Goal: Task Accomplishment & Management: Manage account settings

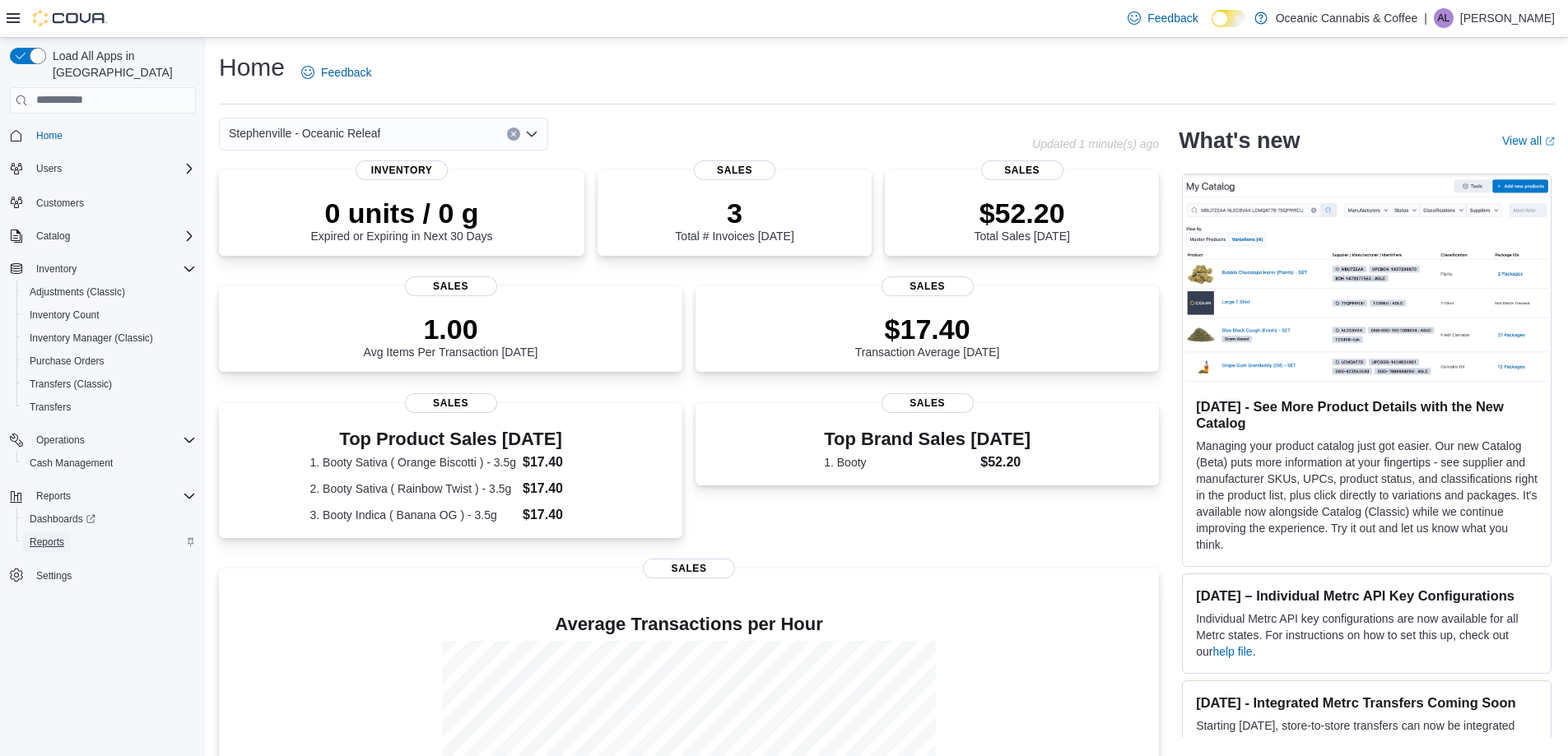
click at [55, 532] on span "Reports" at bounding box center [47, 542] width 35 height 20
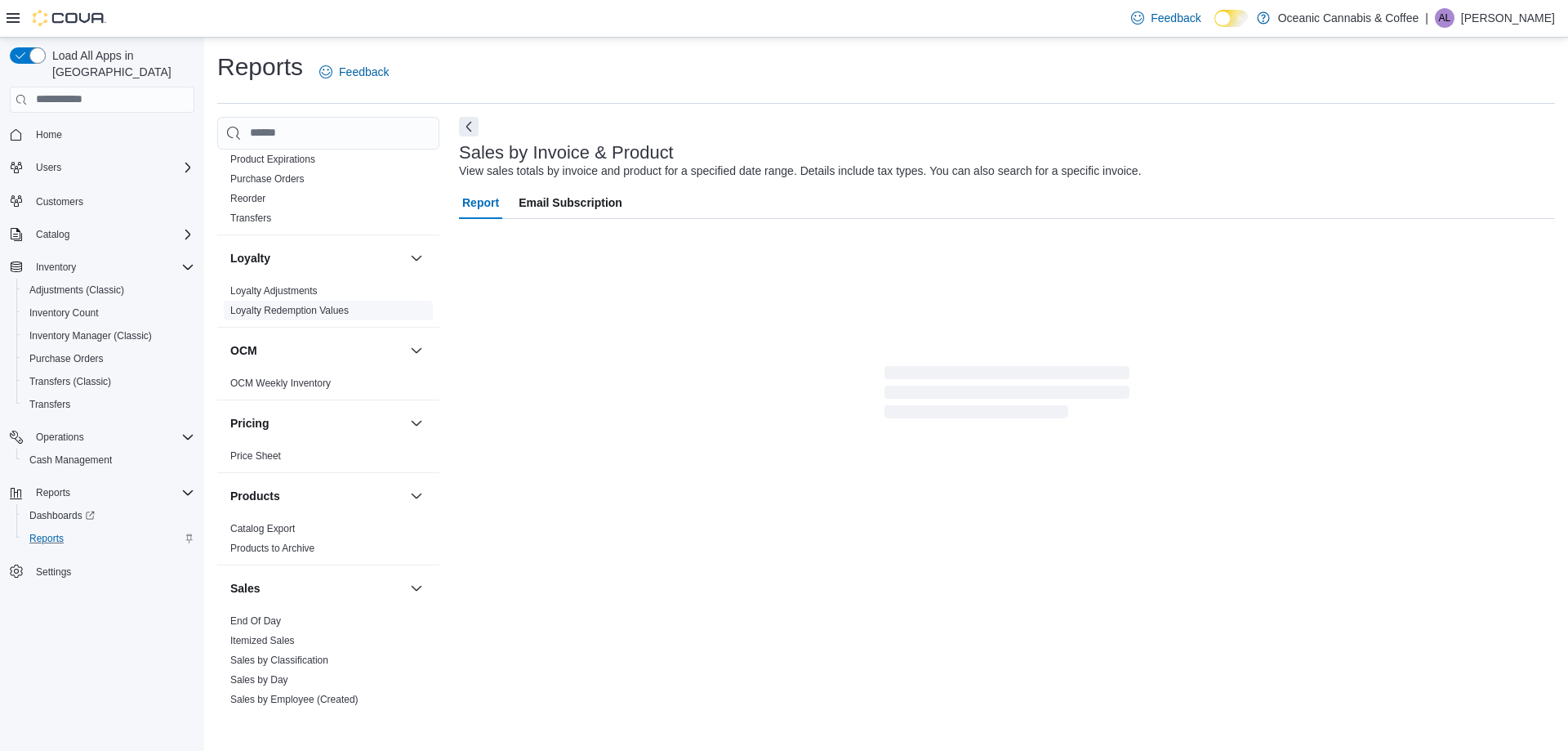
scroll to position [654, 0]
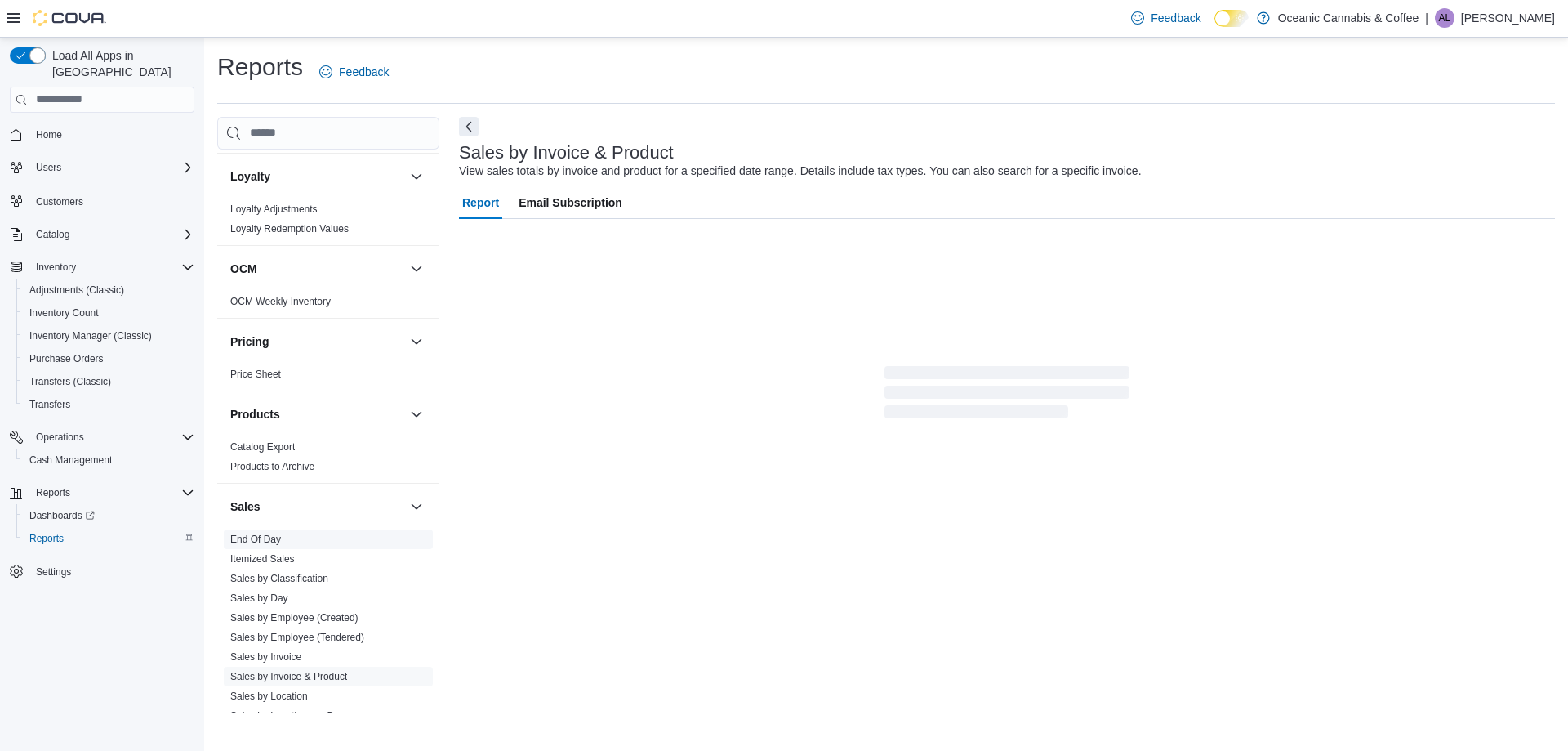
click at [251, 530] on span "End Of Day" at bounding box center [328, 539] width 209 height 20
click at [262, 543] on link "End Of Day" at bounding box center [255, 539] width 50 height 11
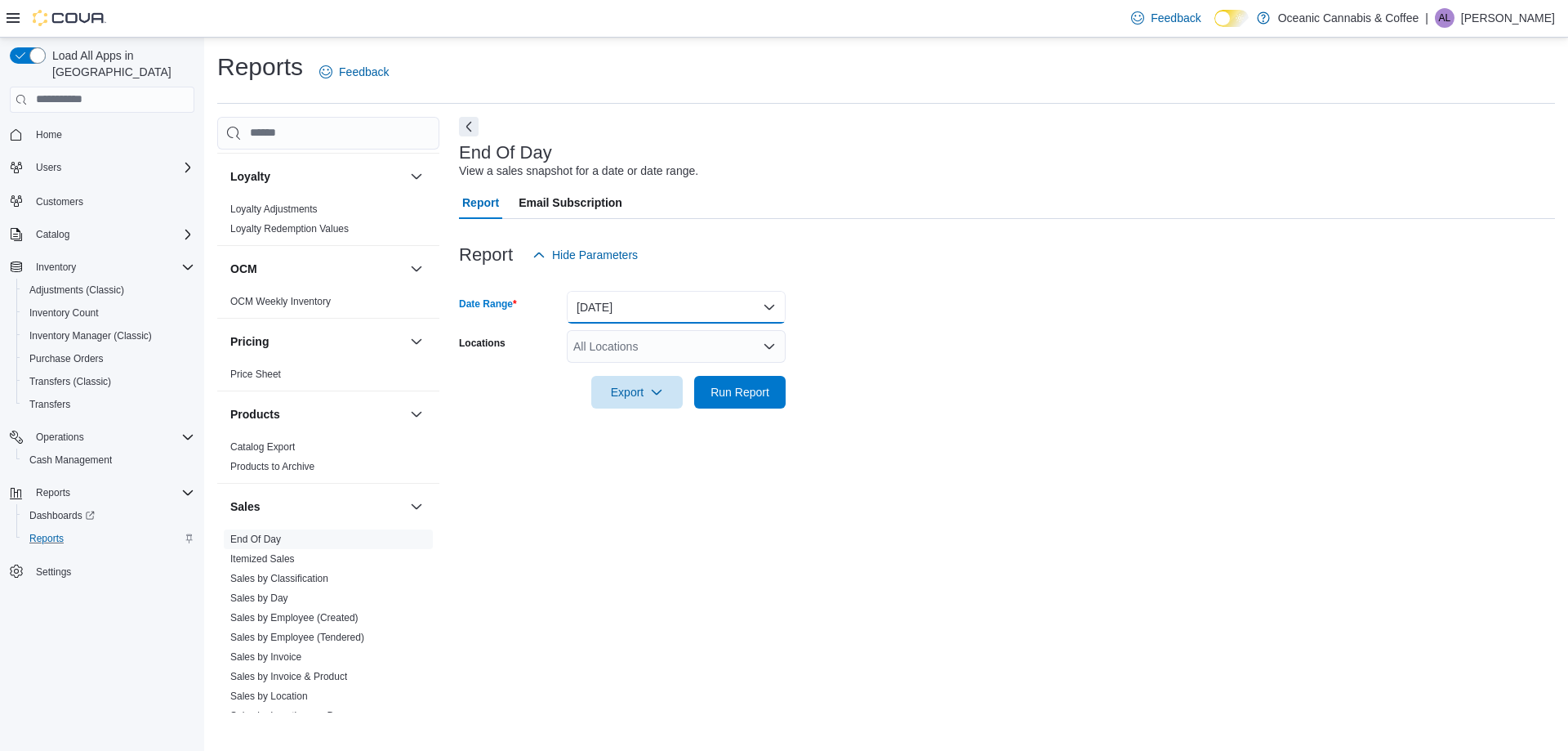
click at [599, 316] on button "[DATE]" at bounding box center [676, 307] width 219 height 33
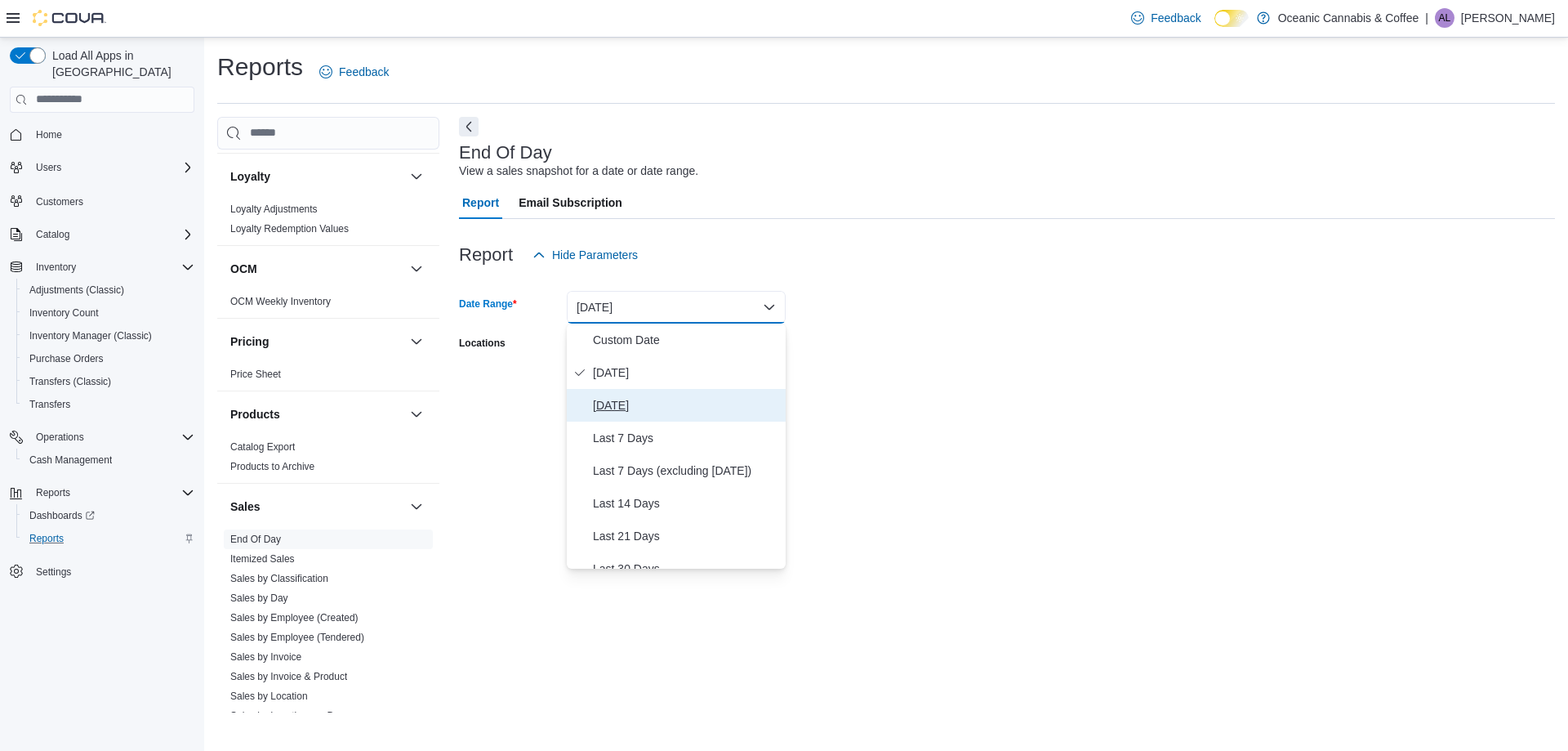
click at [620, 404] on span "[DATE]" at bounding box center [686, 405] width 187 height 20
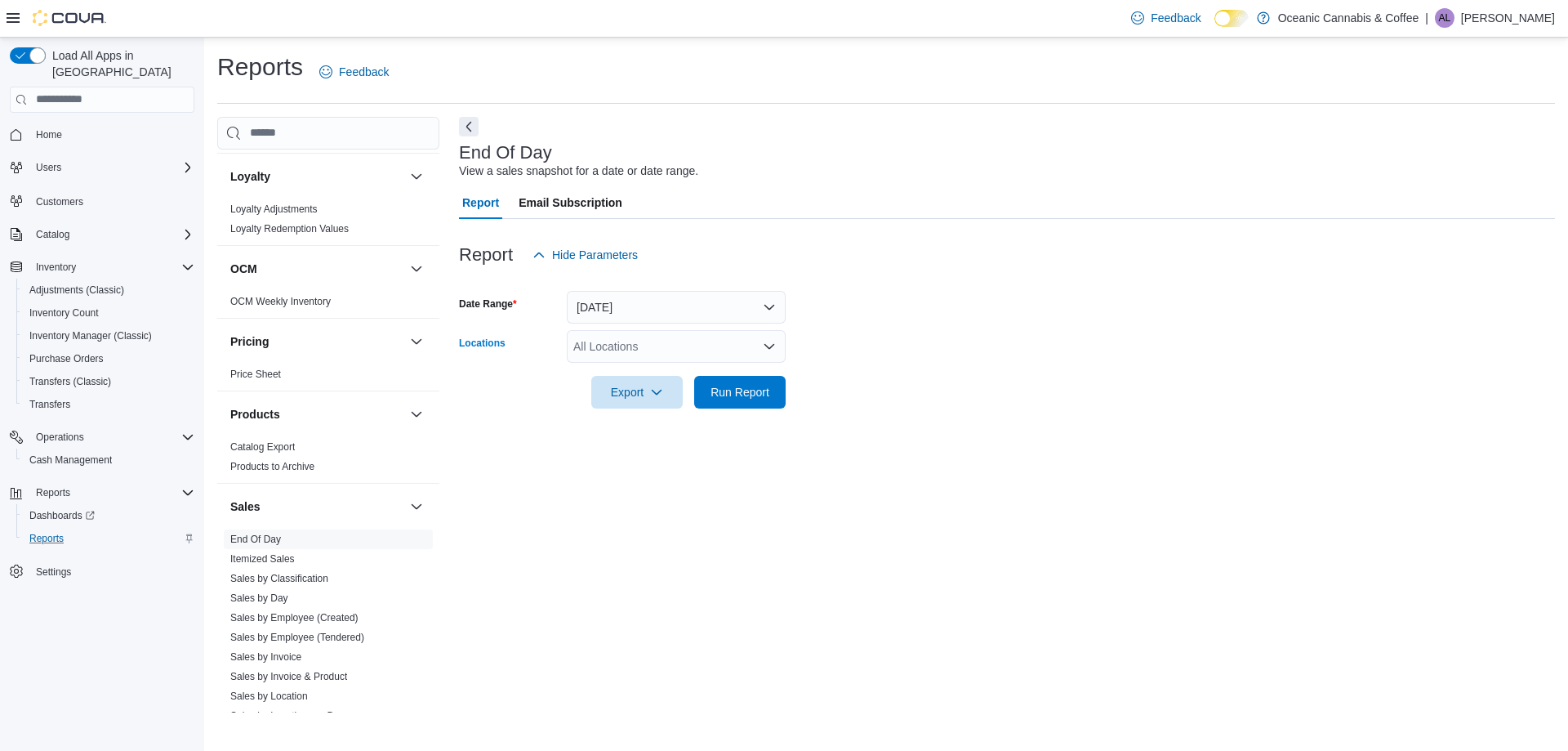
click at [614, 340] on div "All Locations" at bounding box center [676, 346] width 219 height 33
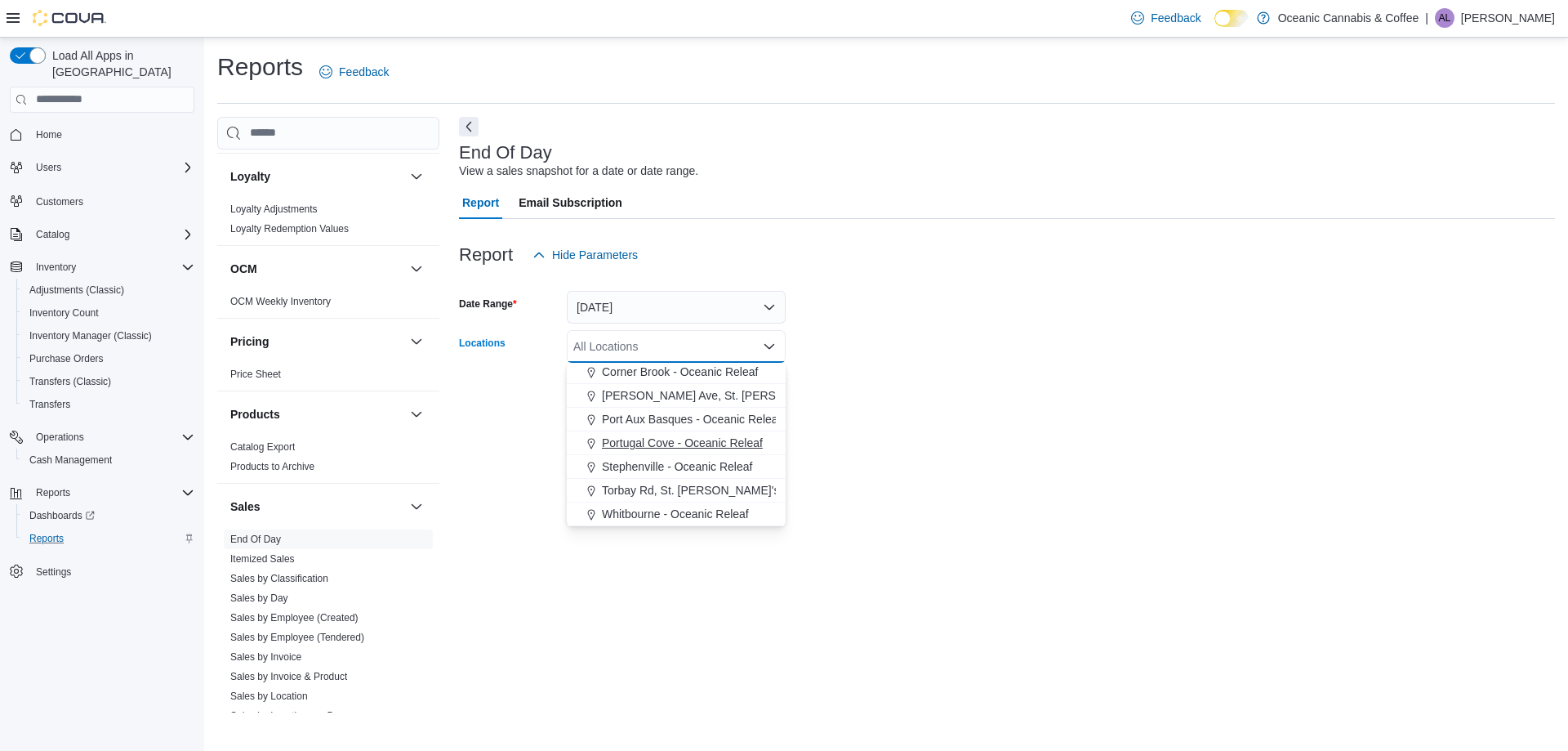
drag, startPoint x: 636, startPoint y: 468, endPoint x: 657, endPoint y: 465, distance: 21.2
click at [636, 470] on span "Stephenville - Oceanic Releaf" at bounding box center [677, 466] width 150 height 16
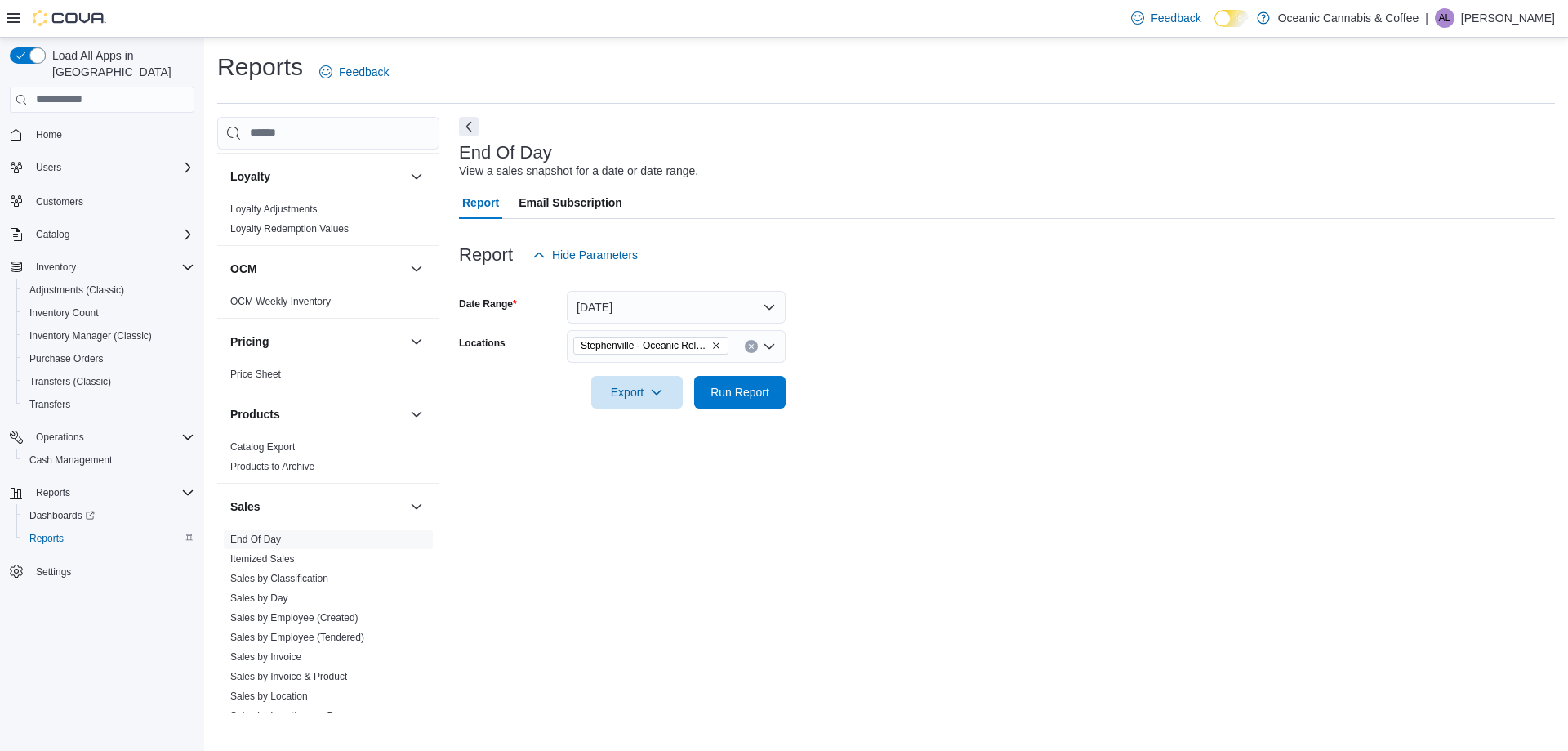
click at [968, 463] on div "End Of Day View a sales snapshot for a date or date range. Report Email Subscri…" at bounding box center [1007, 415] width 1096 height 596
click at [732, 400] on span "Run Report" at bounding box center [739, 392] width 72 height 33
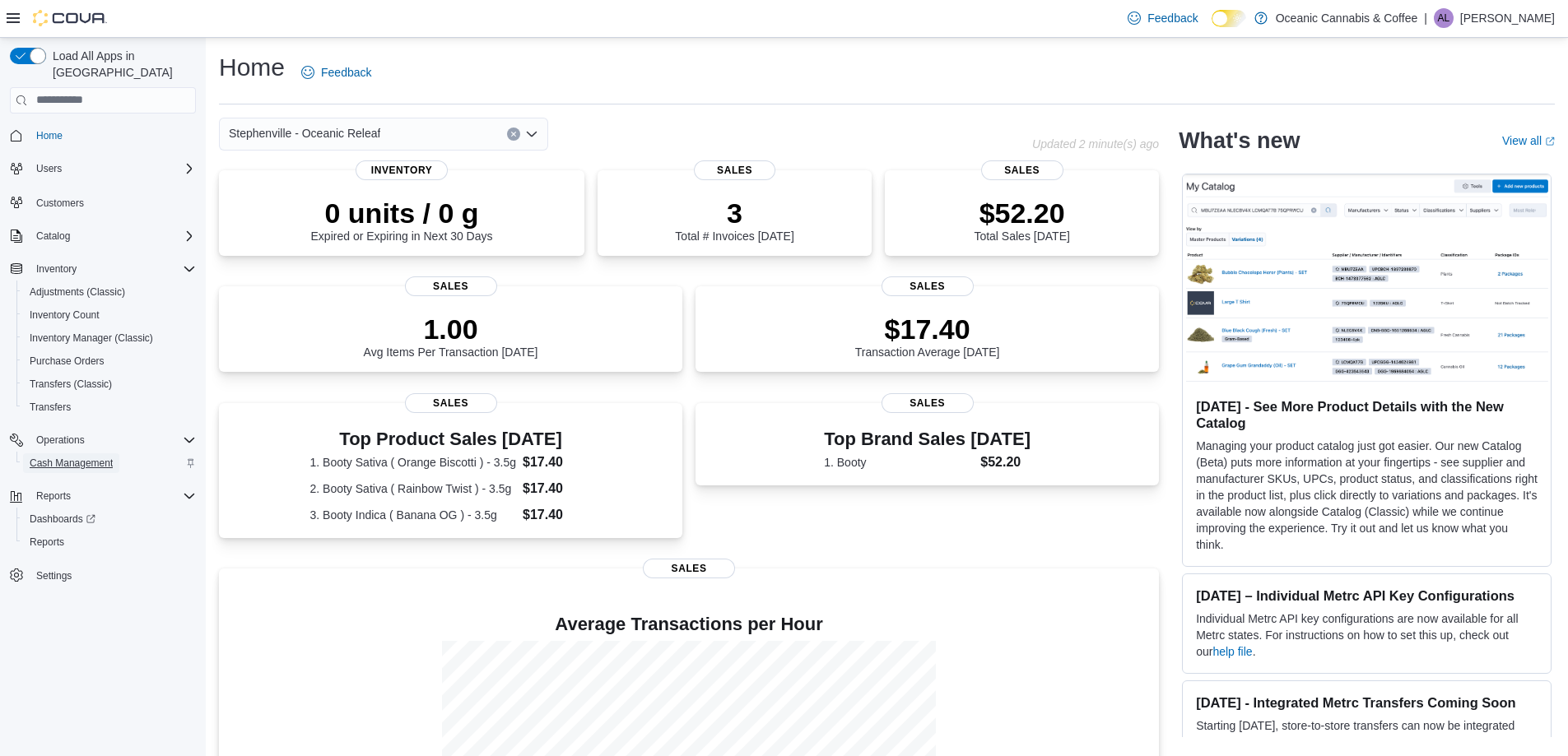
click at [85, 456] on span "Cash Management" at bounding box center [71, 462] width 83 height 13
